Goal: Task Accomplishment & Management: Complete application form

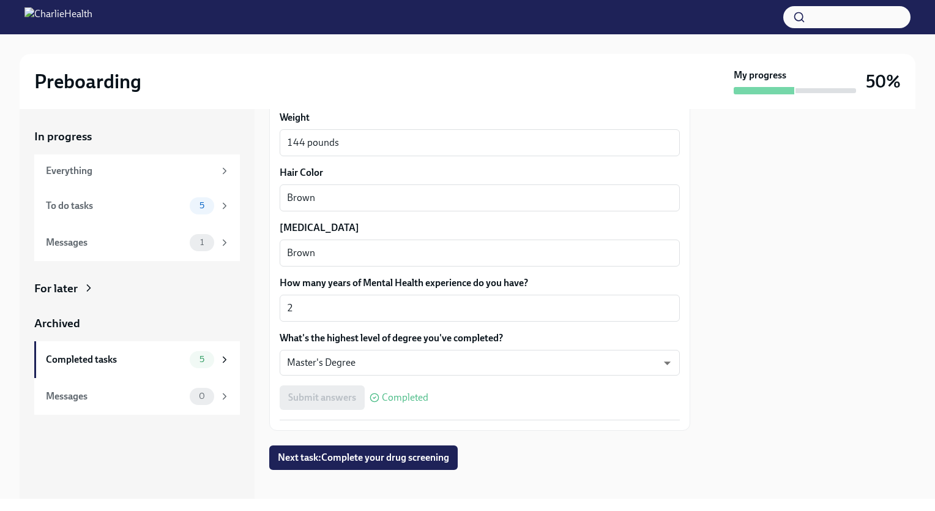
scroll to position [1098, 0]
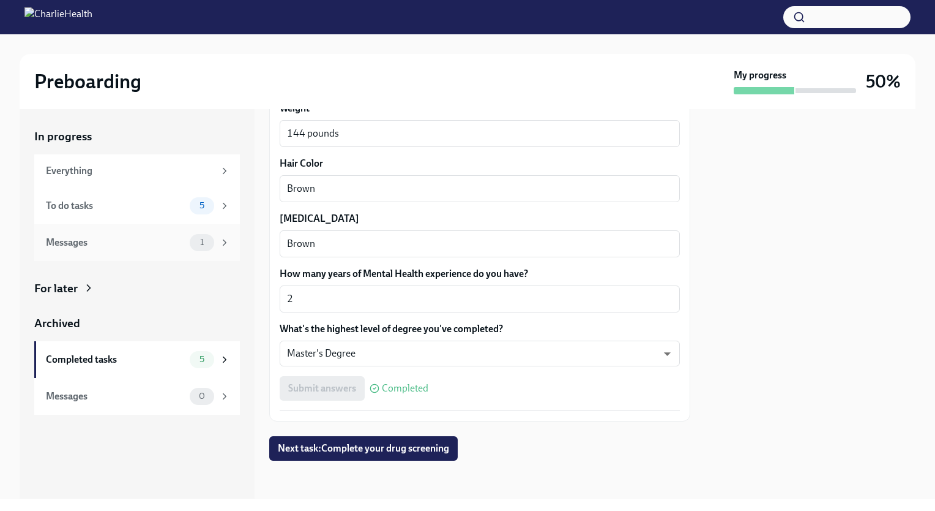
click at [195, 241] on span "1" at bounding box center [202, 242] width 18 height 9
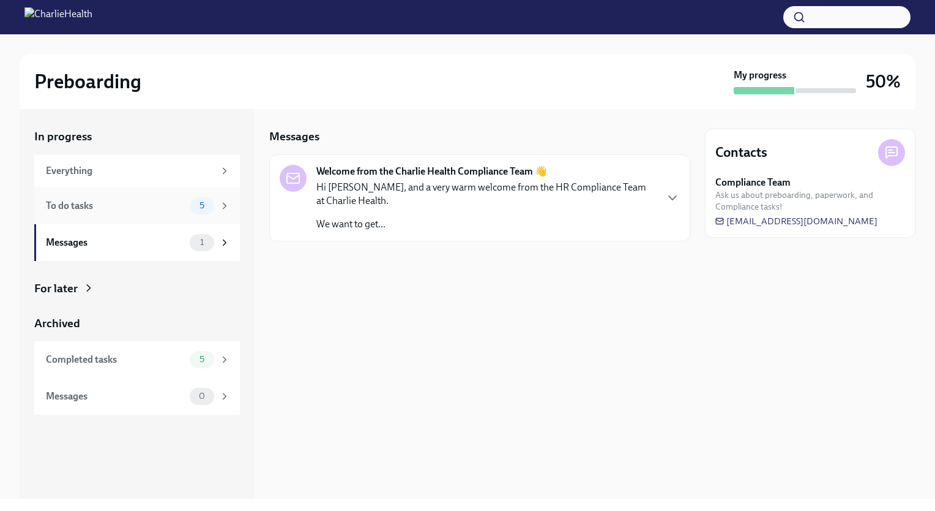
click at [179, 204] on div "To do tasks" at bounding box center [115, 205] width 139 height 13
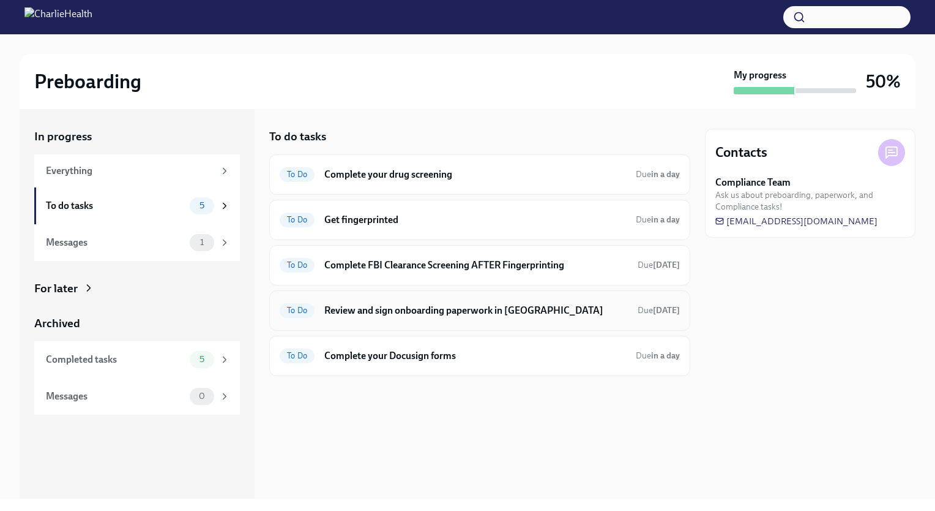
click at [470, 311] on h6 "Review and sign onboarding paperwork in [GEOGRAPHIC_DATA]" at bounding box center [476, 310] width 304 height 13
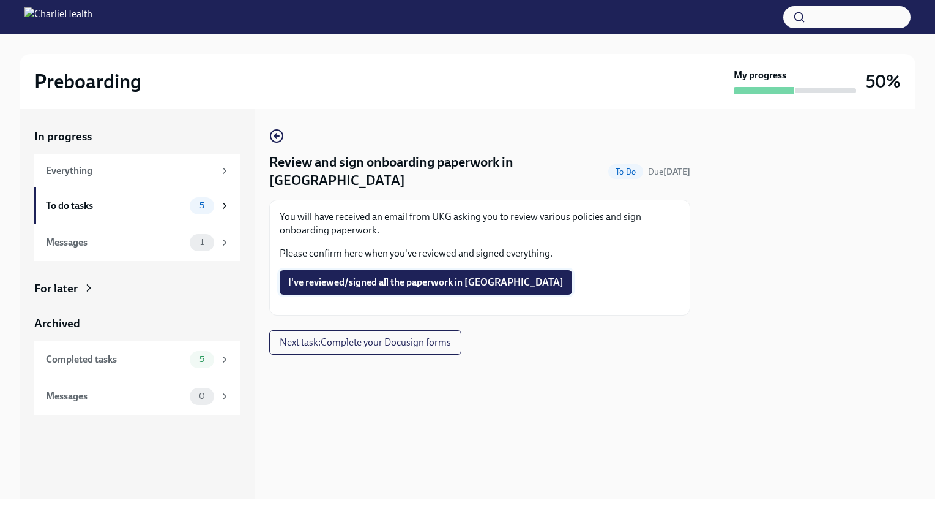
click at [411, 276] on span "I've reviewed/signed all the paperwork in [GEOGRAPHIC_DATA]" at bounding box center [425, 282] width 275 height 12
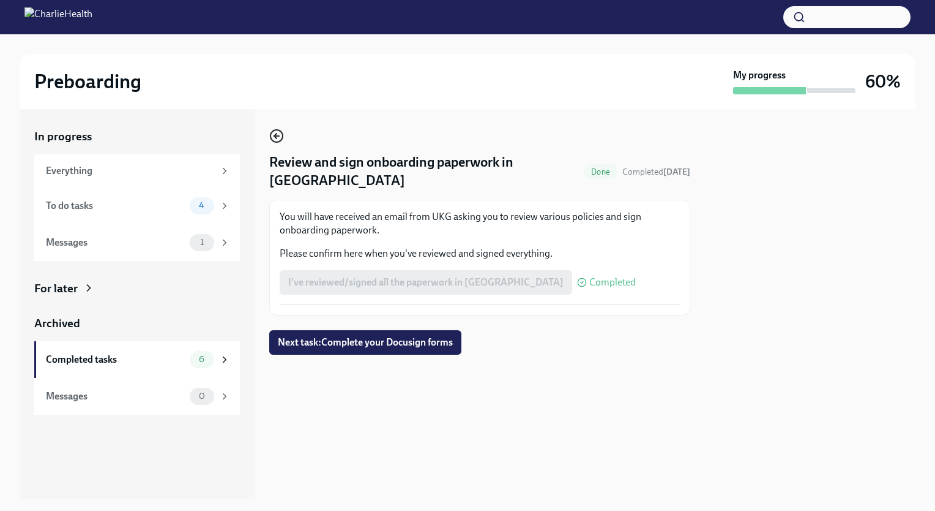
click at [279, 136] on icon "button" at bounding box center [276, 136] width 5 height 0
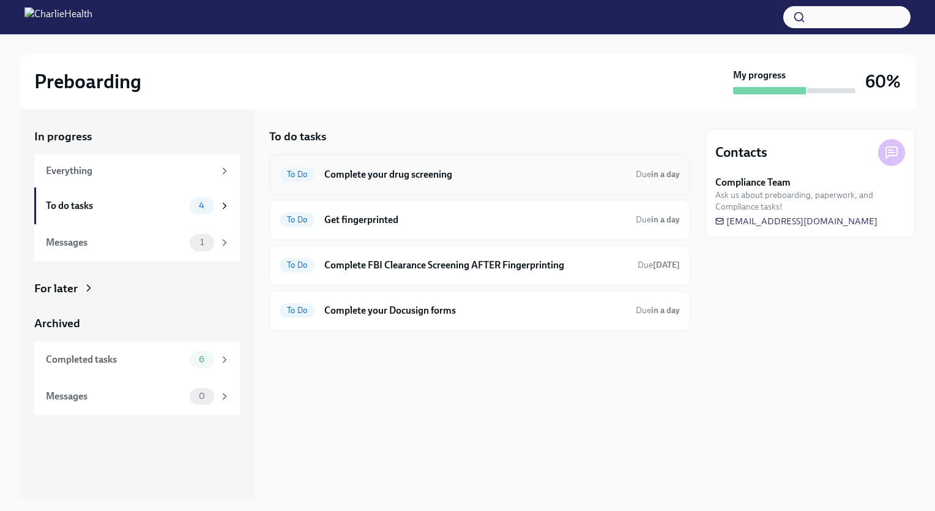
click at [411, 178] on h6 "Complete your drug screening" at bounding box center [475, 174] width 302 height 13
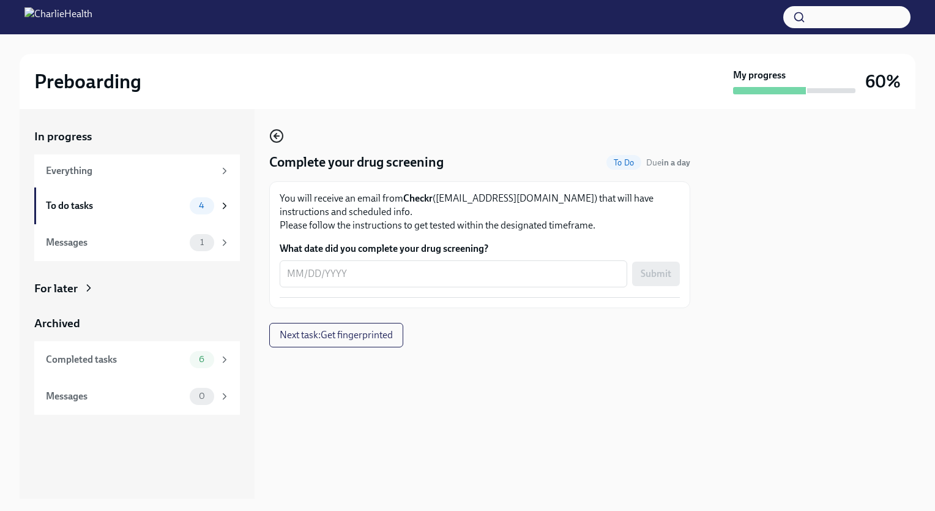
click at [275, 135] on icon "button" at bounding box center [275, 135] width 2 height 5
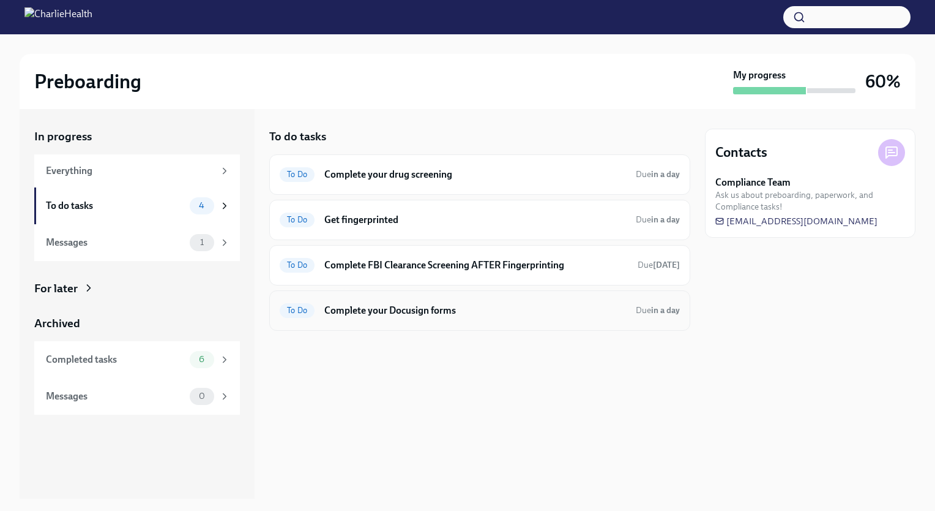
click at [335, 315] on h6 "Complete your Docusign forms" at bounding box center [475, 310] width 302 height 13
